Goal: Check status

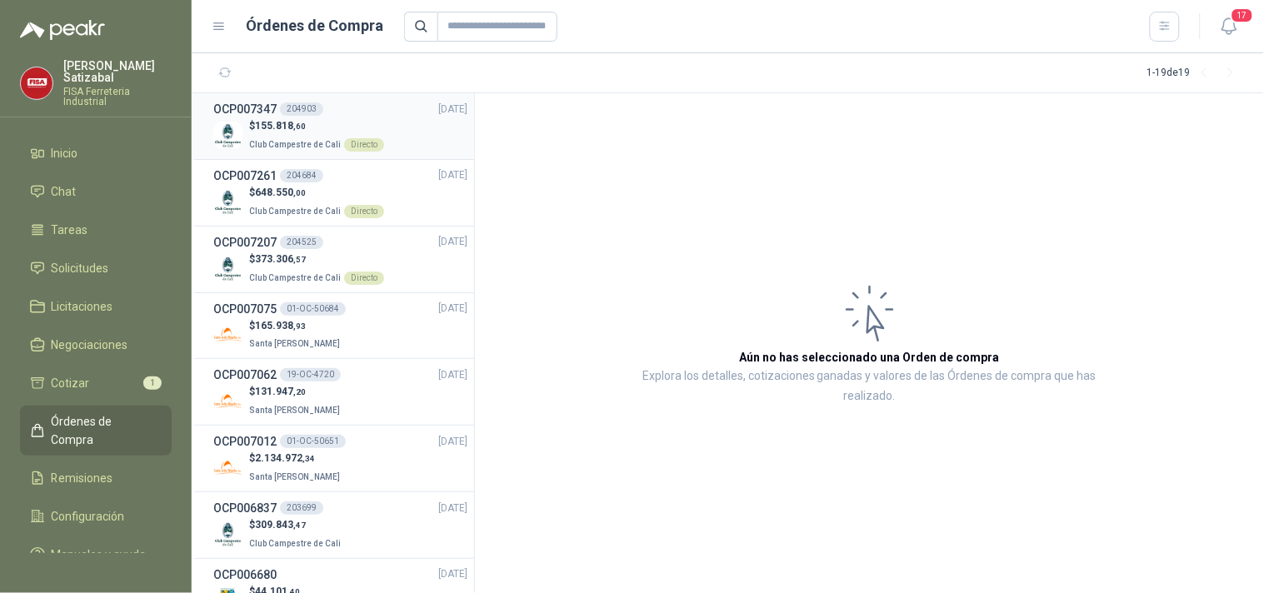
click at [300, 103] on div "204903" at bounding box center [301, 109] width 43 height 13
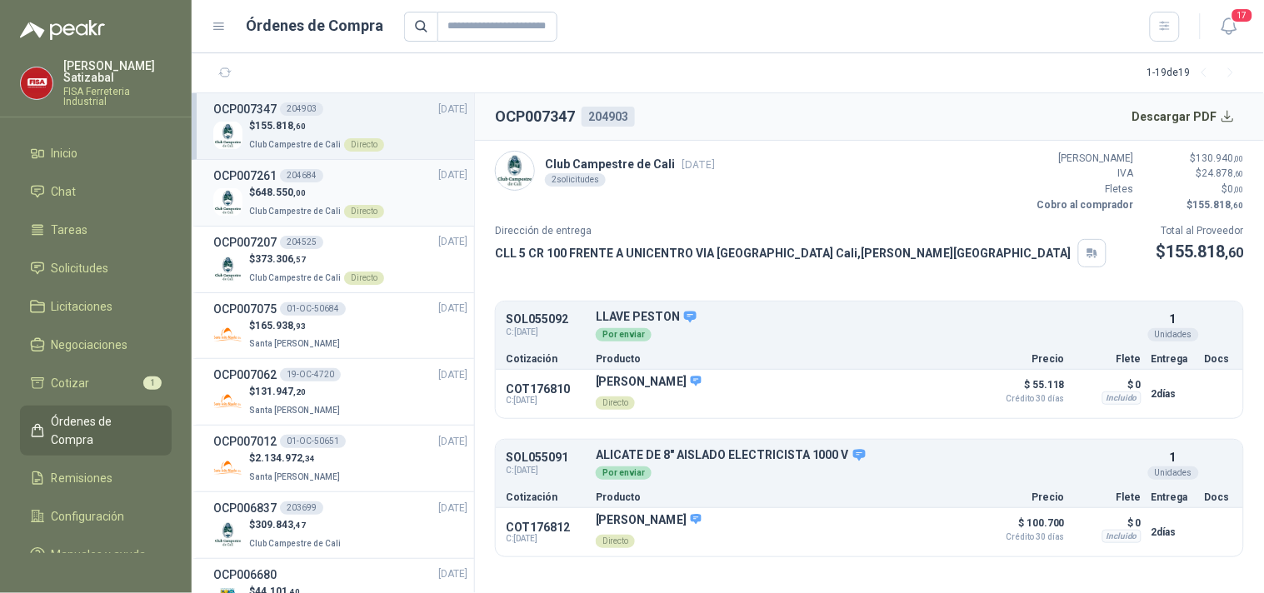
click at [336, 190] on p "$ 648.550 ,00" at bounding box center [316, 193] width 135 height 16
